Goal: Navigation & Orientation: Find specific page/section

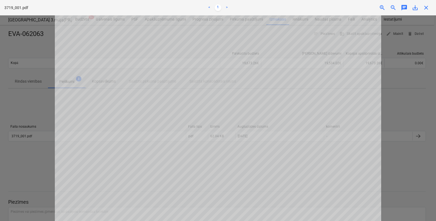
click at [398, 101] on div at bounding box center [218, 118] width 436 height 206
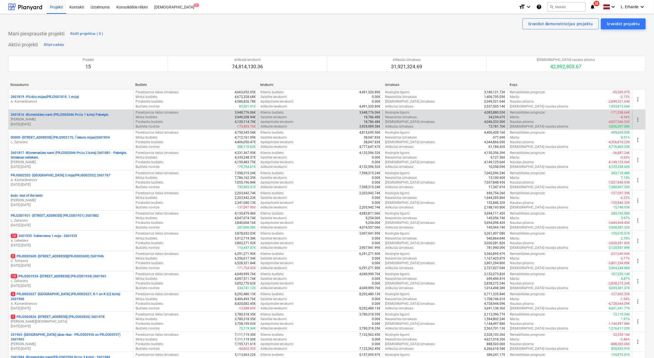
click at [107, 116] on p "2601816 - Blūmendāles nami (PRJ2002046 Prūšu 1 kārta) Pabeigts" at bounding box center [60, 114] width 98 height 5
